Goal: Transaction & Acquisition: Purchase product/service

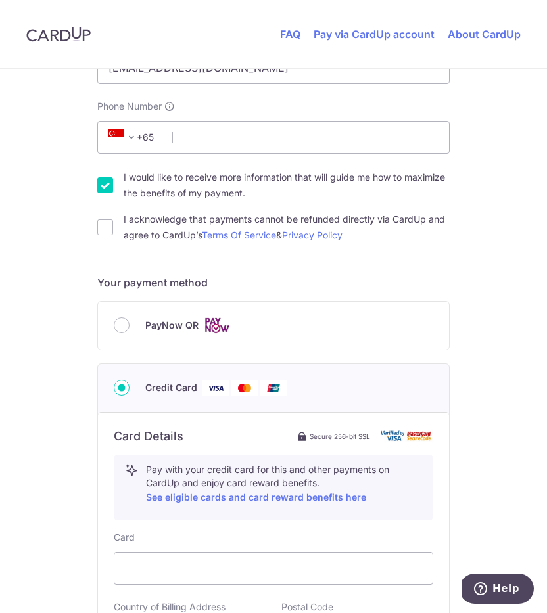
click at [129, 323] on div "PayNow QR" at bounding box center [274, 326] width 320 height 16
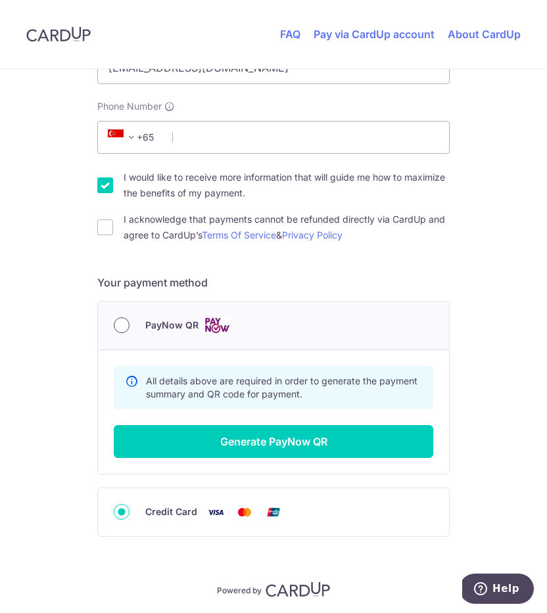
click at [121, 323] on input "PayNow QR" at bounding box center [122, 326] width 16 height 16
radio input "true"
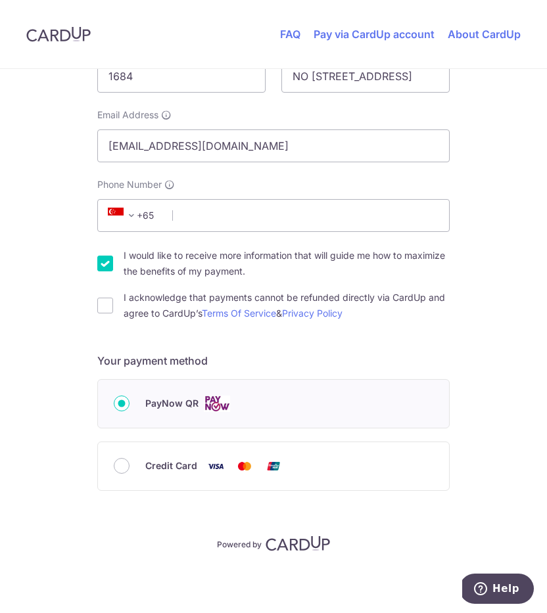
scroll to position [281, 0]
click at [120, 471] on input "Credit Card" at bounding box center [122, 466] width 16 height 16
radio input "true"
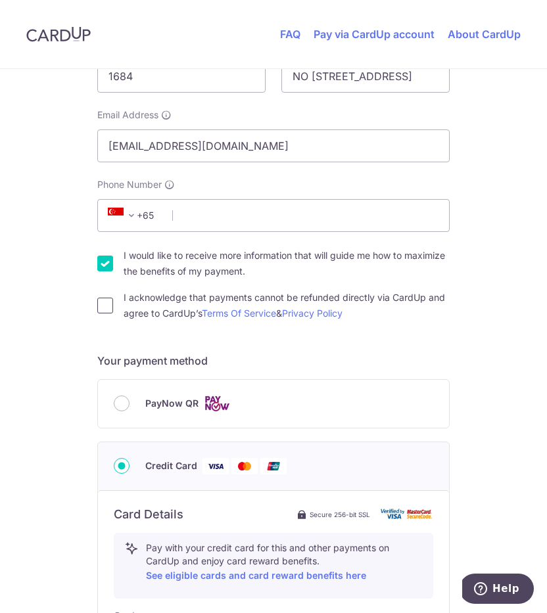
click at [110, 308] on input "I acknowledge that payments cannot be refunded directly via CardUp and agree to…" at bounding box center [105, 306] width 16 height 16
checkbox input "true"
click at [112, 261] on div "I would like to receive more information that will guide me how to maximize the…" at bounding box center [273, 264] width 352 height 32
click at [104, 260] on input "I would like to receive more information that will guide me how to maximize the…" at bounding box center [105, 264] width 16 height 16
checkbox input "false"
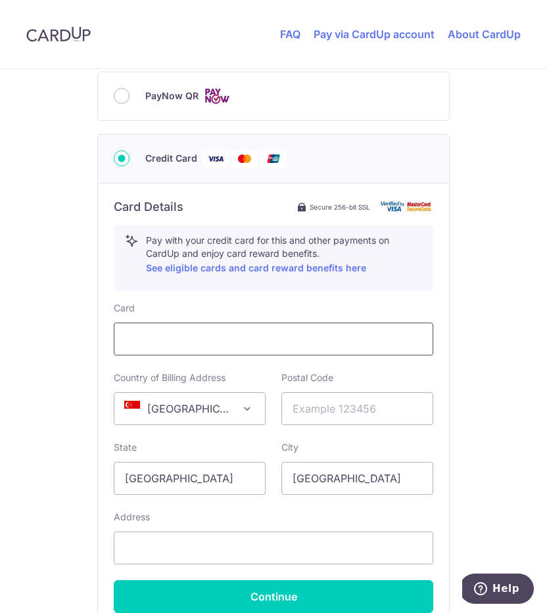
scroll to position [0, 0]
